Goal: Information Seeking & Learning: Learn about a topic

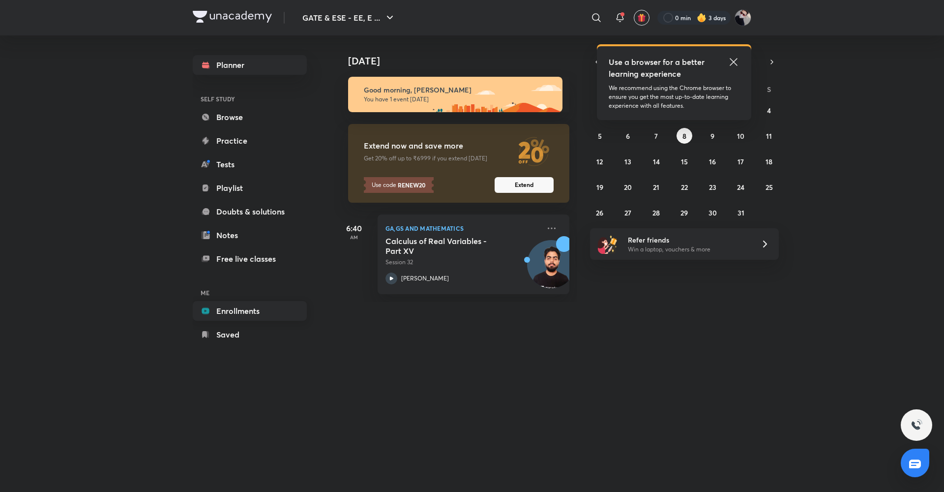
click at [221, 310] on link "Enrollments" at bounding box center [250, 311] width 114 height 20
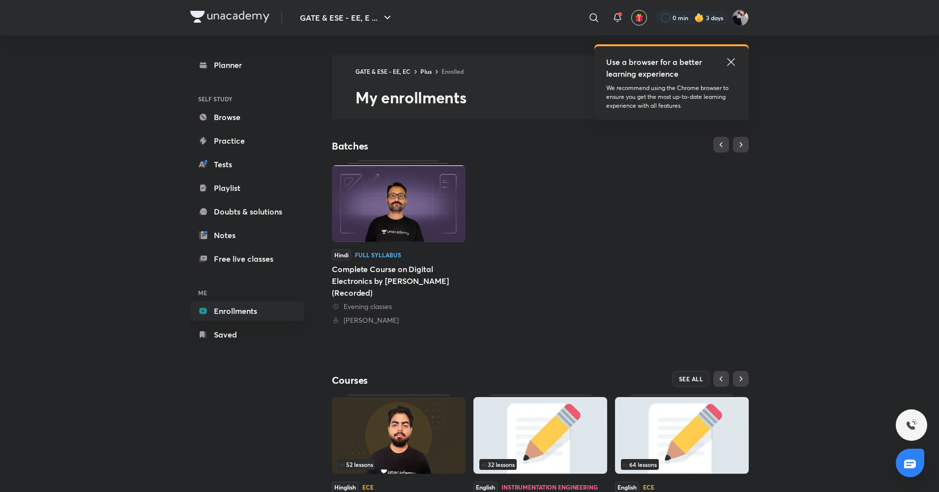
click at [733, 61] on icon at bounding box center [731, 62] width 12 height 12
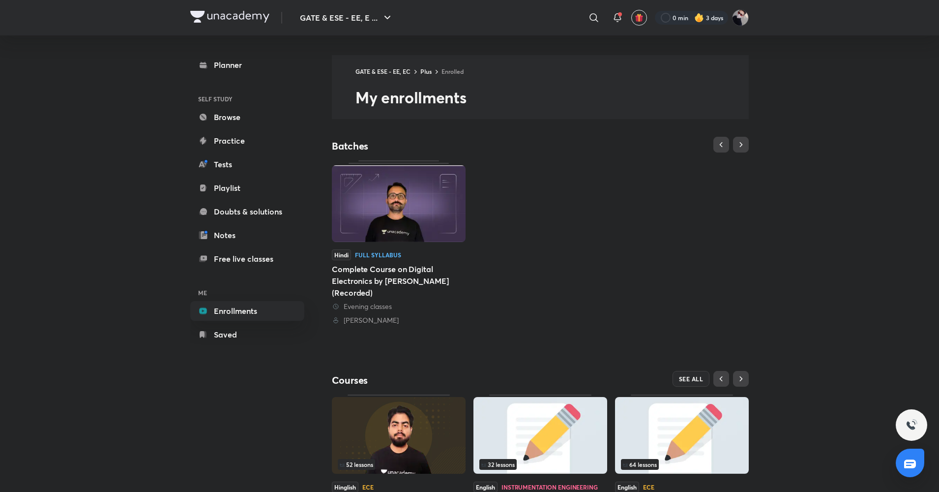
scroll to position [73, 0]
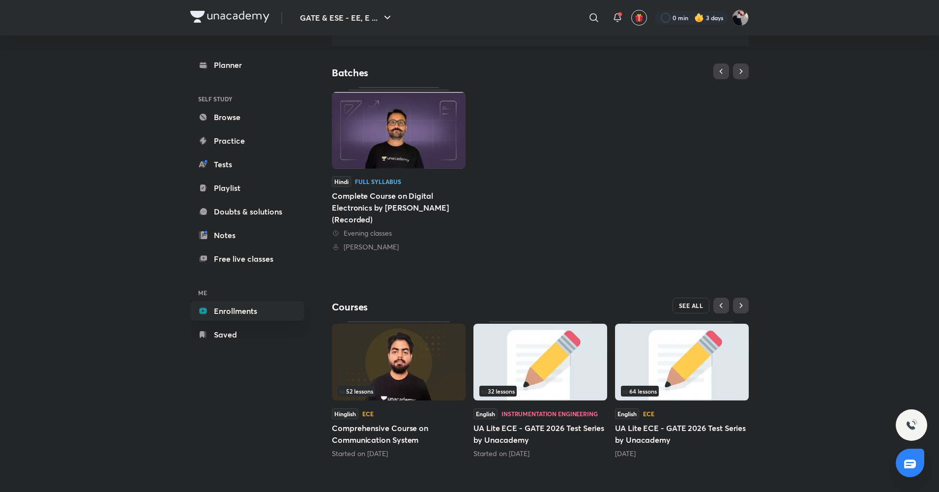
click at [687, 307] on span "SEE ALL" at bounding box center [691, 305] width 25 height 7
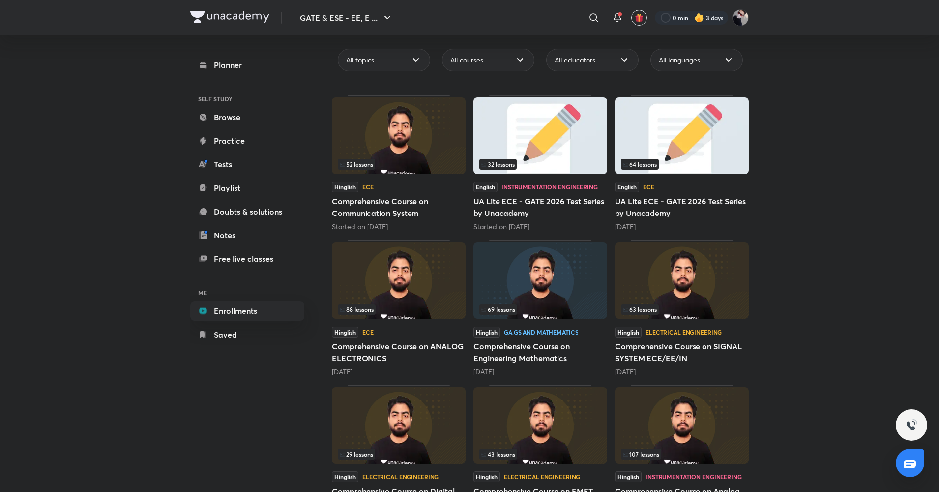
scroll to position [96, 0]
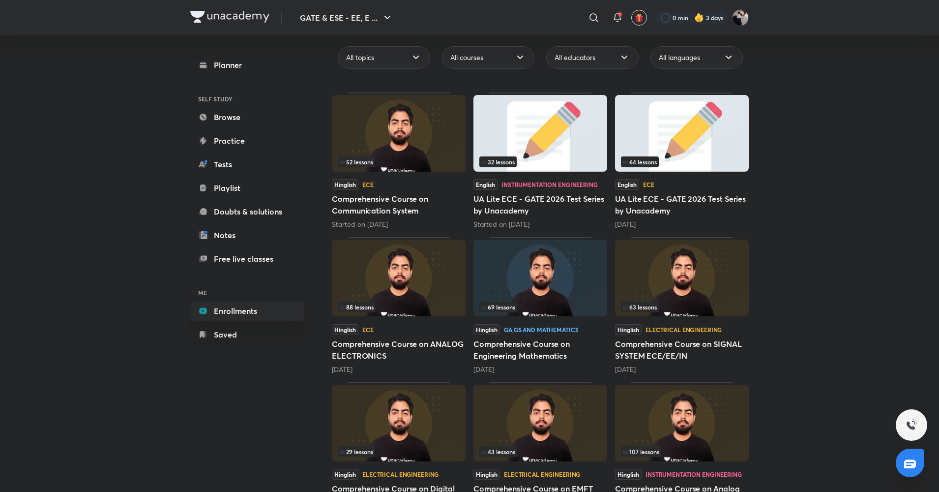
click at [547, 302] on div "69 lessons" at bounding box center [541, 306] width 122 height 11
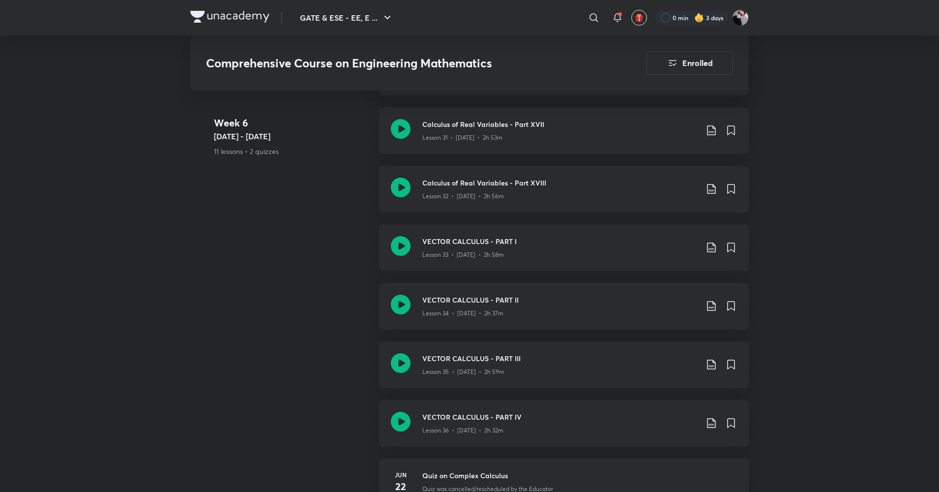
scroll to position [2780, 0]
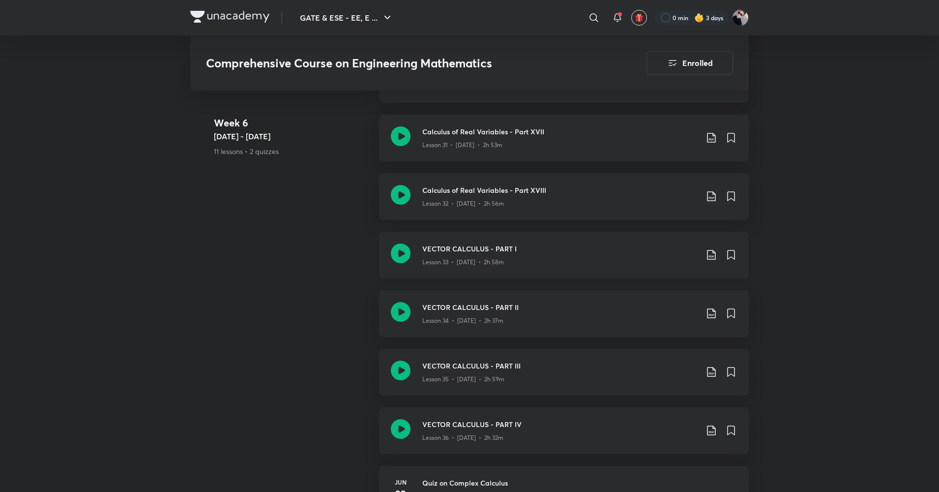
click at [711, 251] on icon at bounding box center [712, 255] width 12 height 12
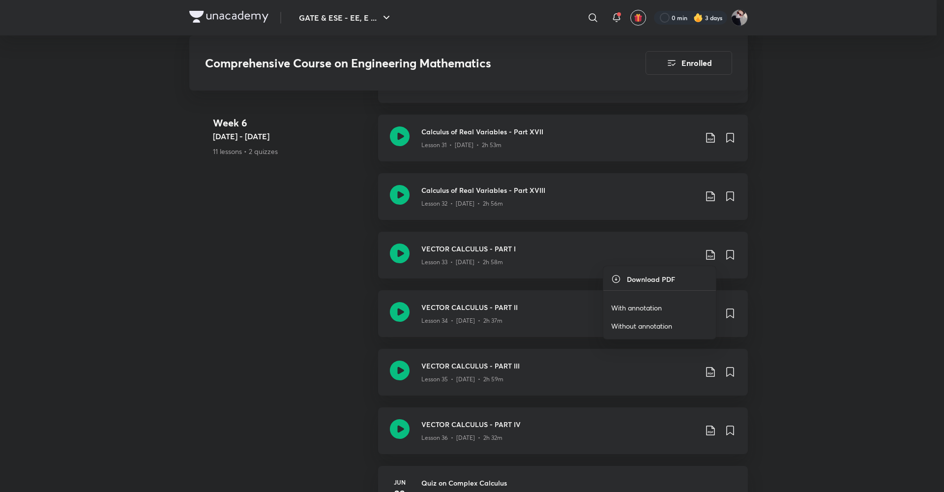
click at [648, 308] on p "With annotation" at bounding box center [636, 307] width 51 height 10
